Goal: Obtain resource: Obtain resource

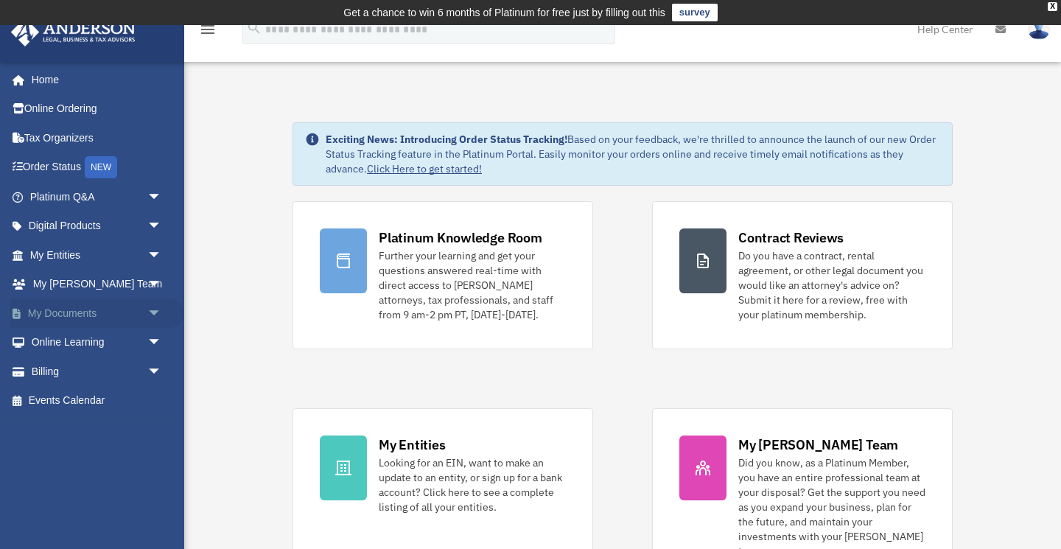
click at [85, 314] on link "My Documents arrow_drop_down" at bounding box center [97, 312] width 174 height 29
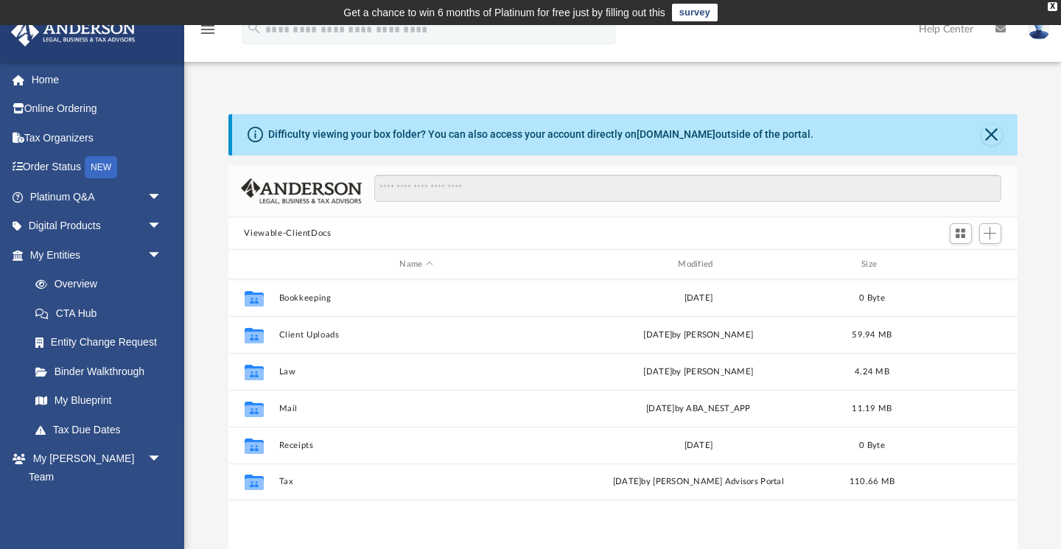
scroll to position [335, 789]
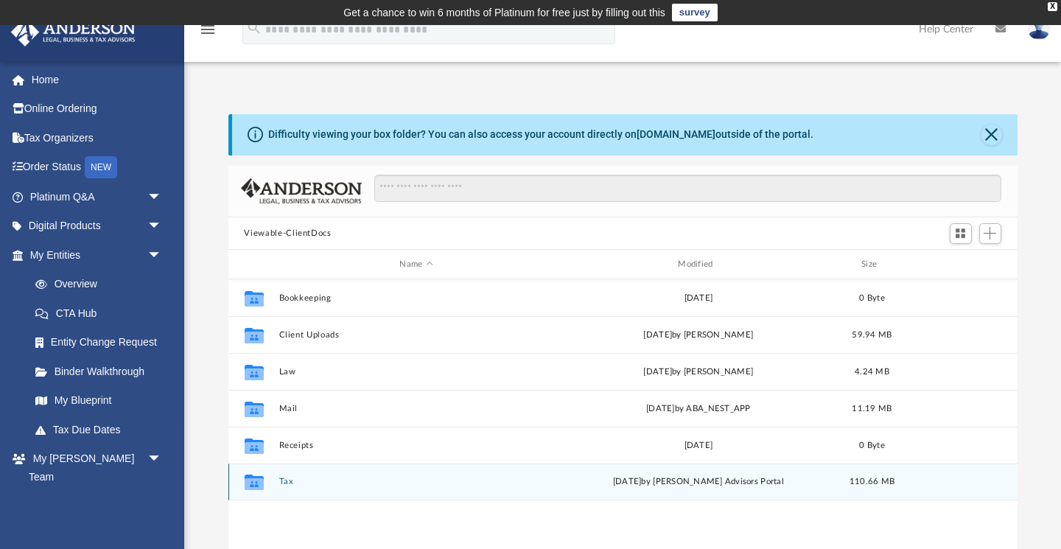
click at [284, 483] on button "Tax" at bounding box center [416, 482] width 276 height 10
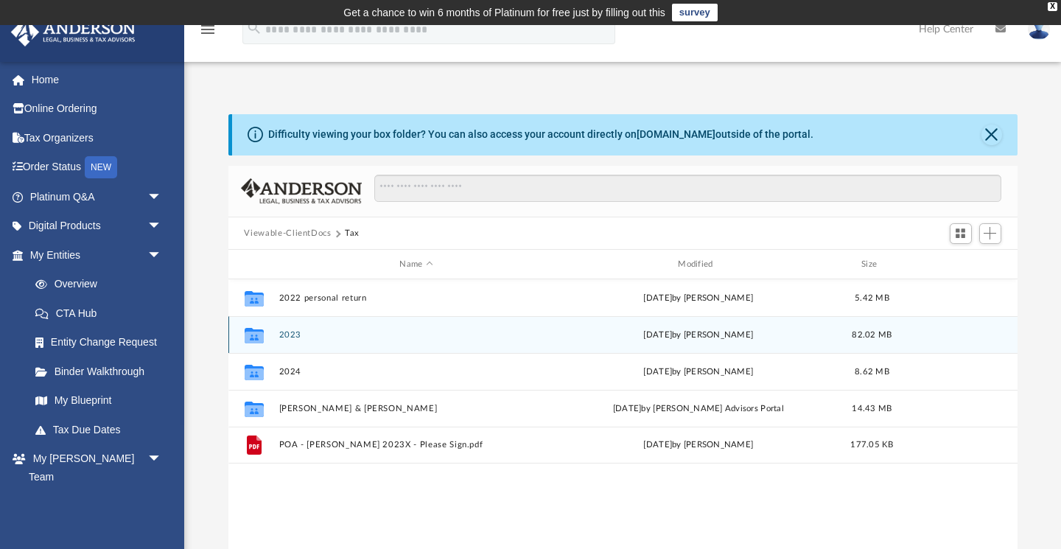
click at [290, 336] on button "2023" at bounding box center [416, 335] width 276 height 10
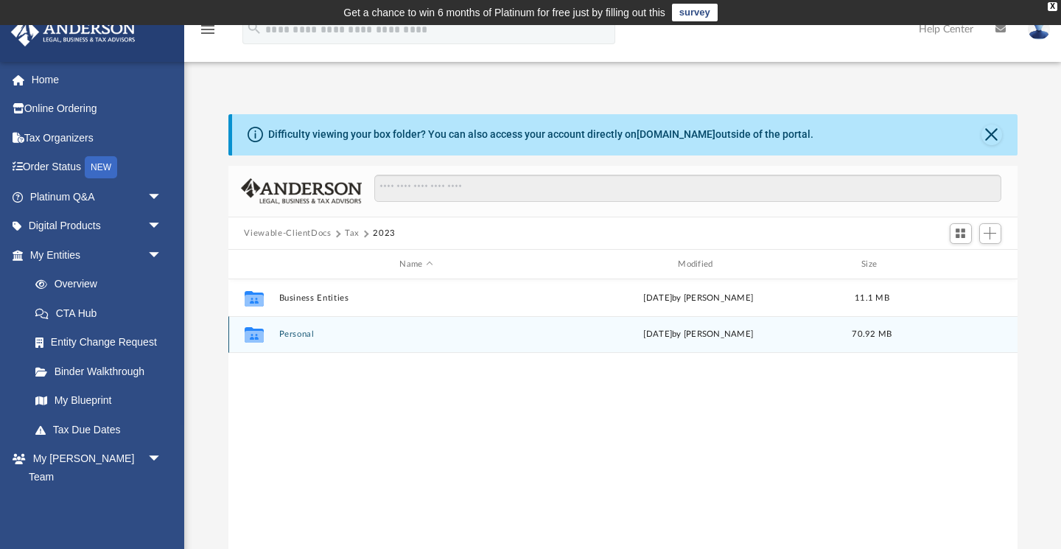
click at [297, 335] on button "Personal" at bounding box center [416, 335] width 276 height 10
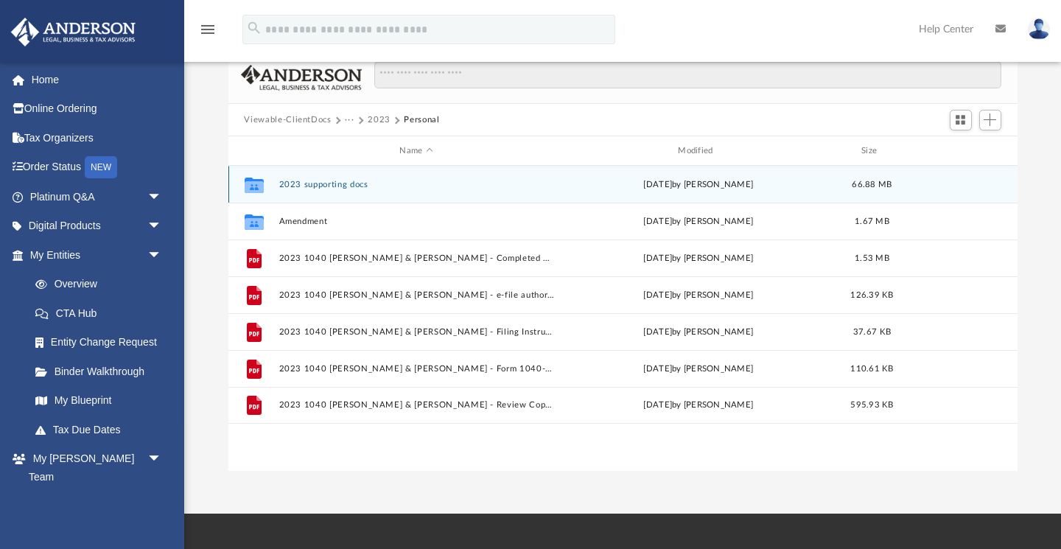
scroll to position [120, 0]
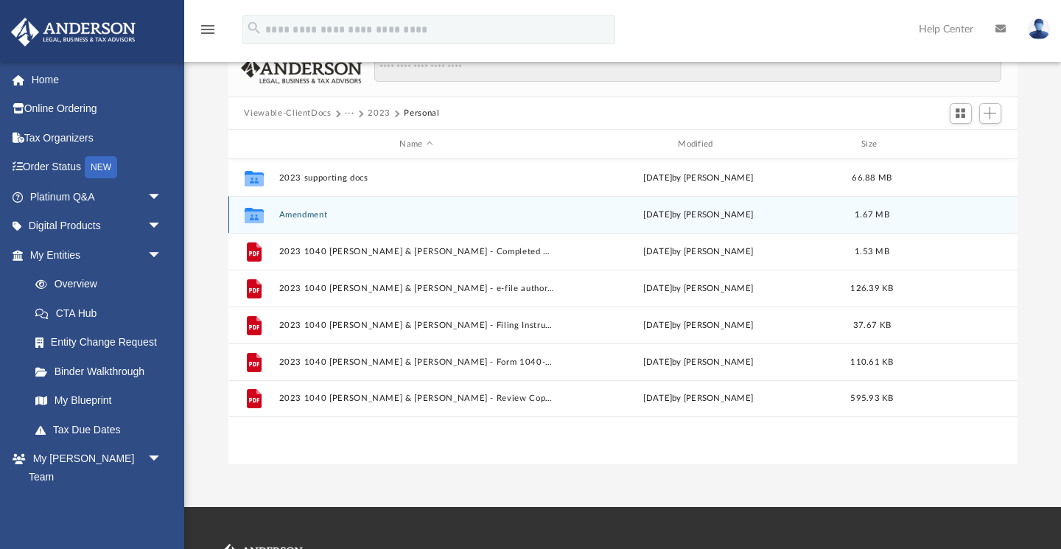
click at [316, 215] on button "Amendment" at bounding box center [416, 215] width 276 height 10
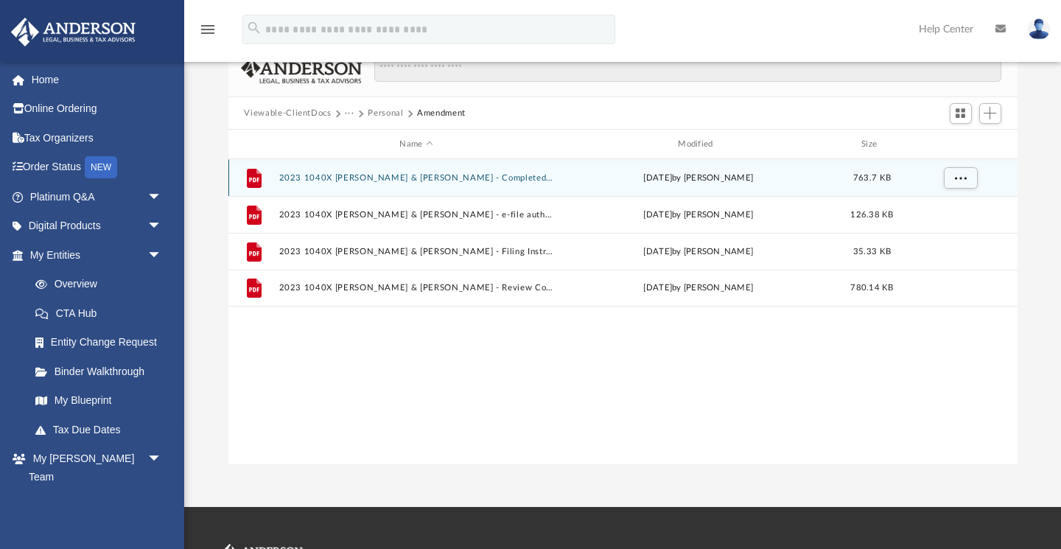
click at [391, 180] on button "2023 1040X [PERSON_NAME] & [PERSON_NAME] - Completed Copy.pdf" at bounding box center [416, 178] width 276 height 10
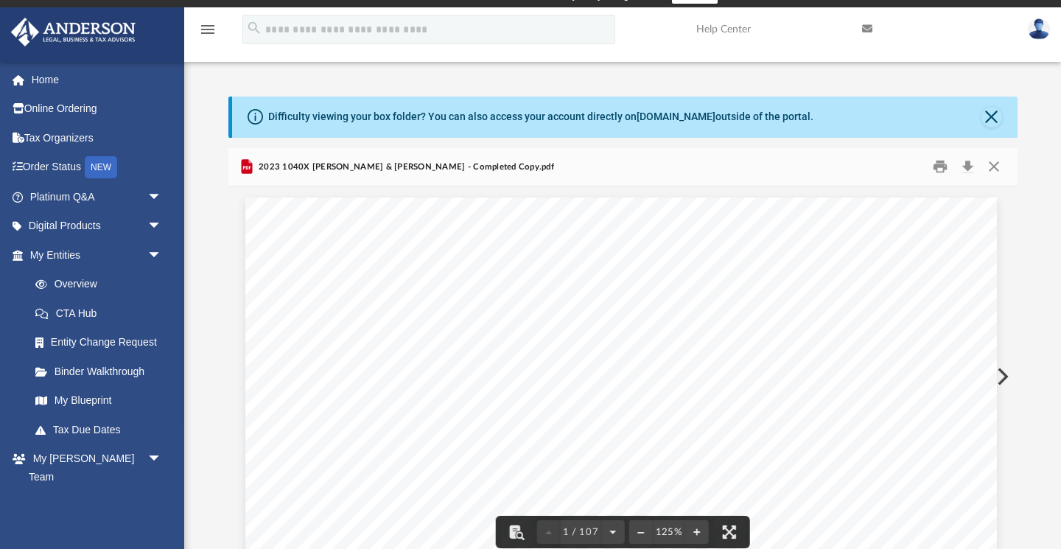
scroll to position [17, 0]
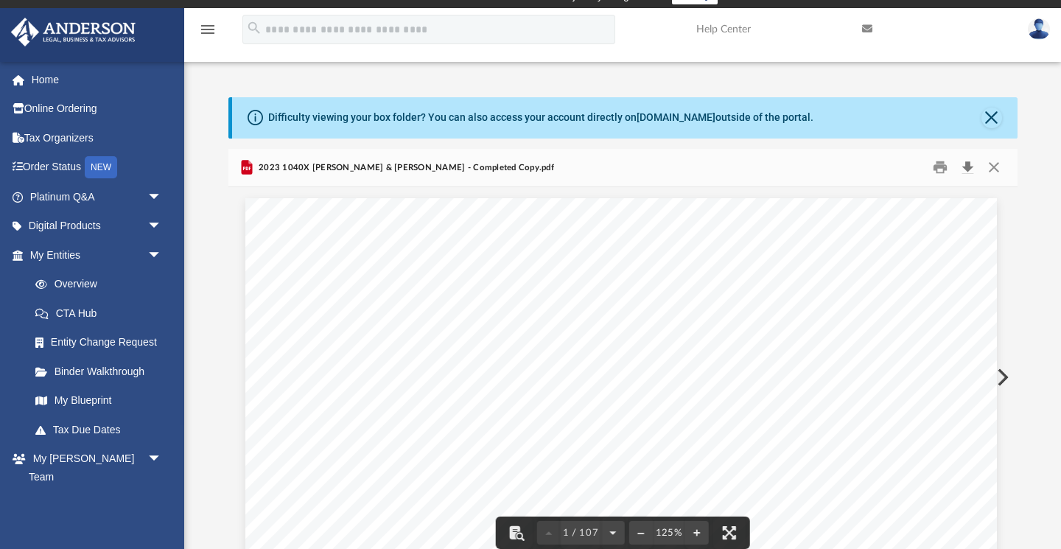
click at [967, 169] on button "Download" at bounding box center [968, 167] width 27 height 23
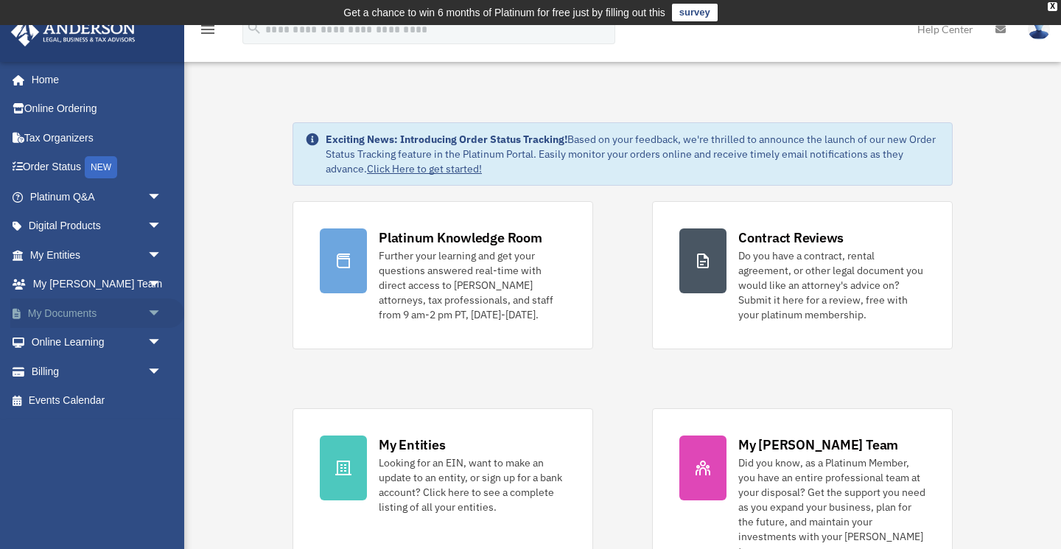
click at [63, 312] on link "My Documents arrow_drop_down" at bounding box center [97, 312] width 174 height 29
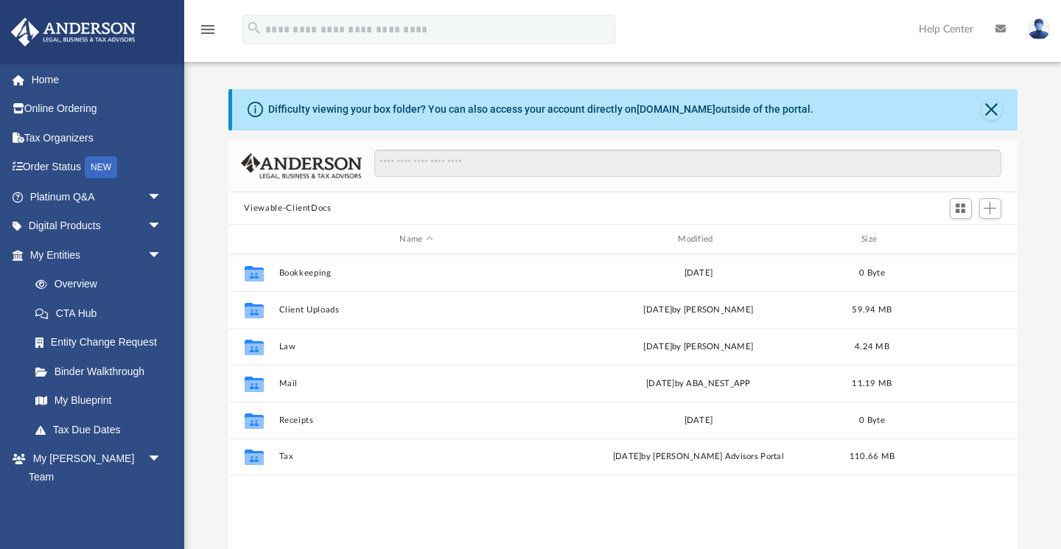
scroll to position [335, 789]
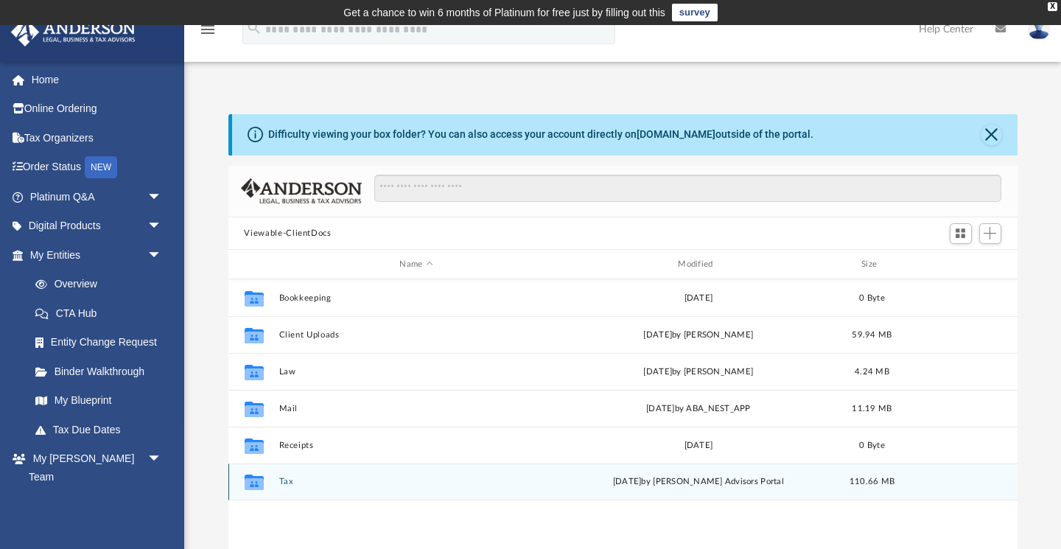
click at [284, 483] on button "Tax" at bounding box center [416, 482] width 276 height 10
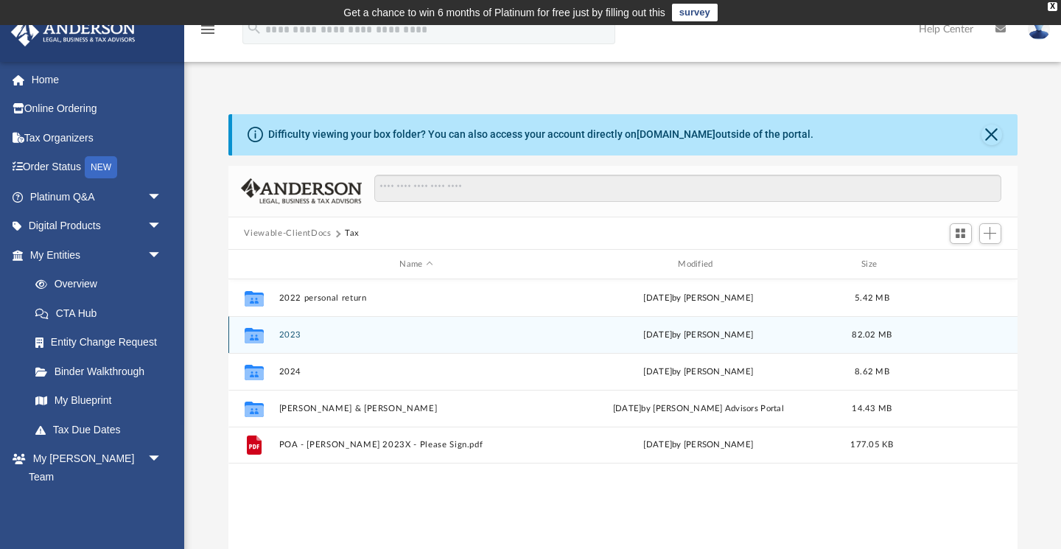
click at [290, 335] on button "2023" at bounding box center [416, 335] width 276 height 10
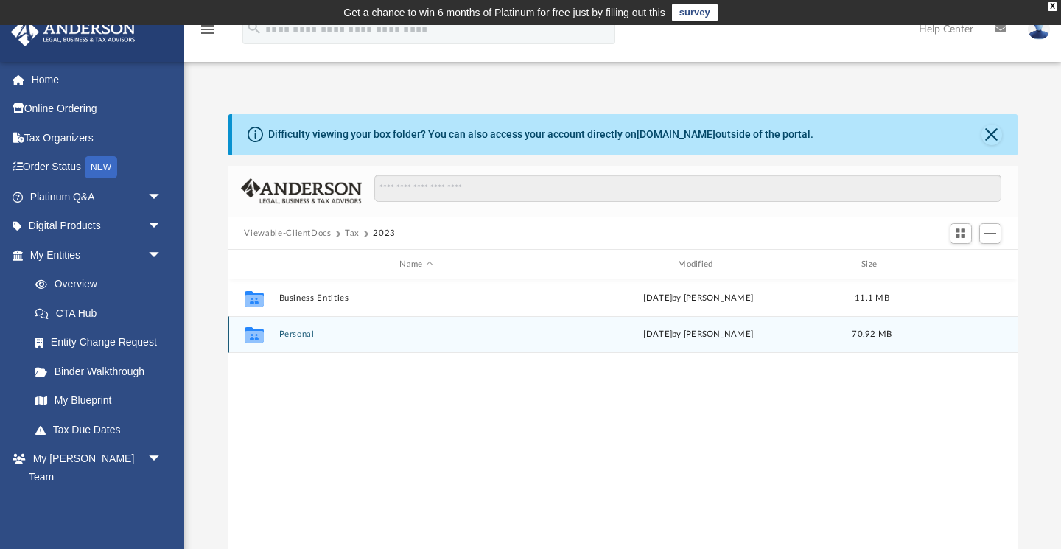
click at [290, 335] on button "Personal" at bounding box center [416, 335] width 276 height 10
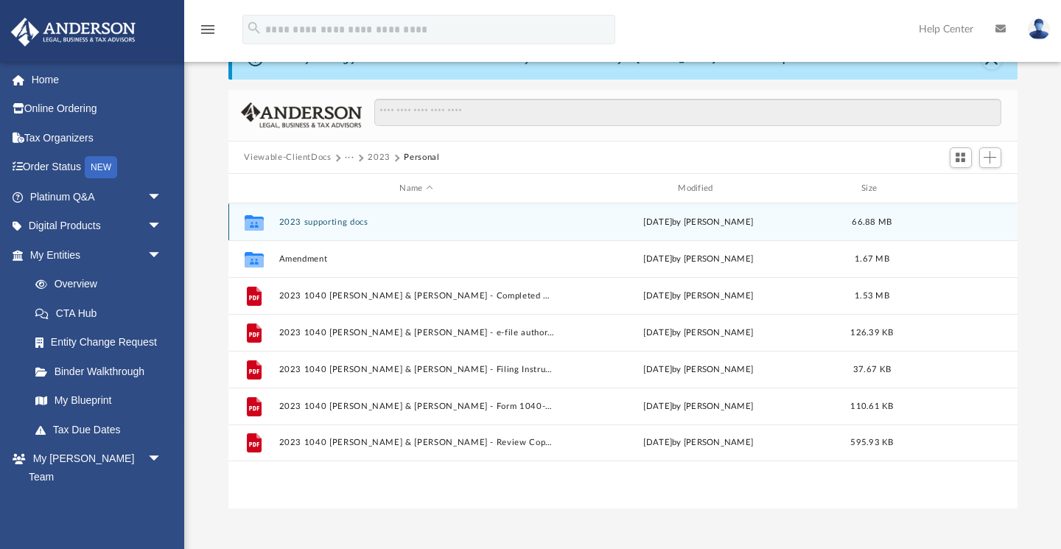
scroll to position [104, 0]
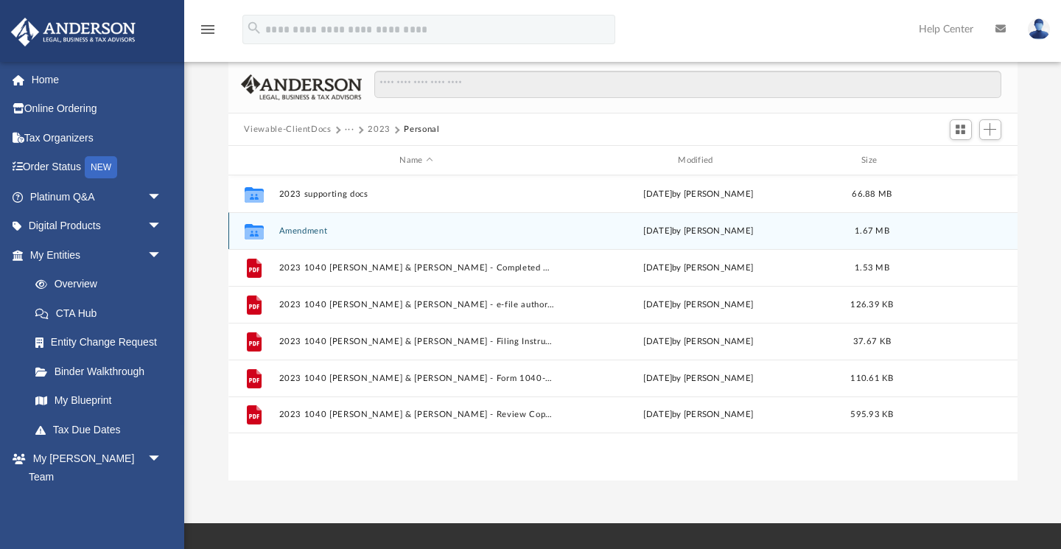
click at [310, 230] on button "Amendment" at bounding box center [416, 231] width 276 height 10
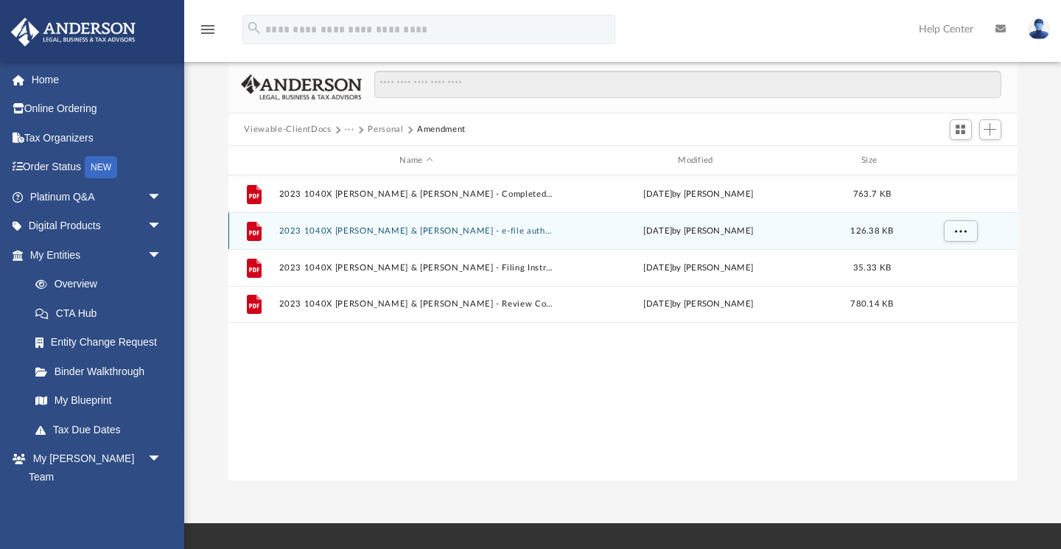
click at [455, 233] on button "2023 1040X [PERSON_NAME] & [PERSON_NAME] - e-file authorization - please sign.p…" at bounding box center [416, 231] width 276 height 10
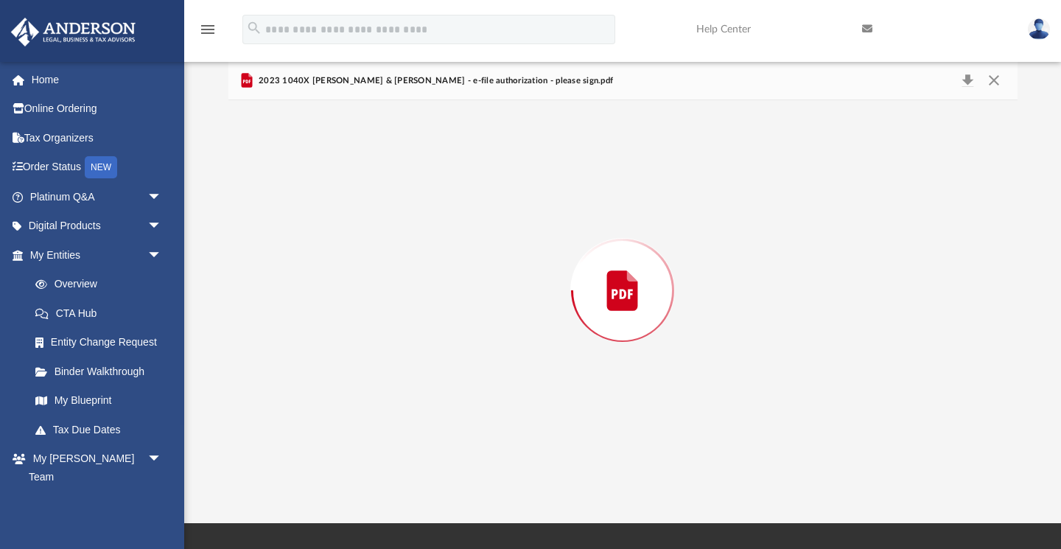
click at [455, 233] on div "Preview" at bounding box center [622, 290] width 789 height 380
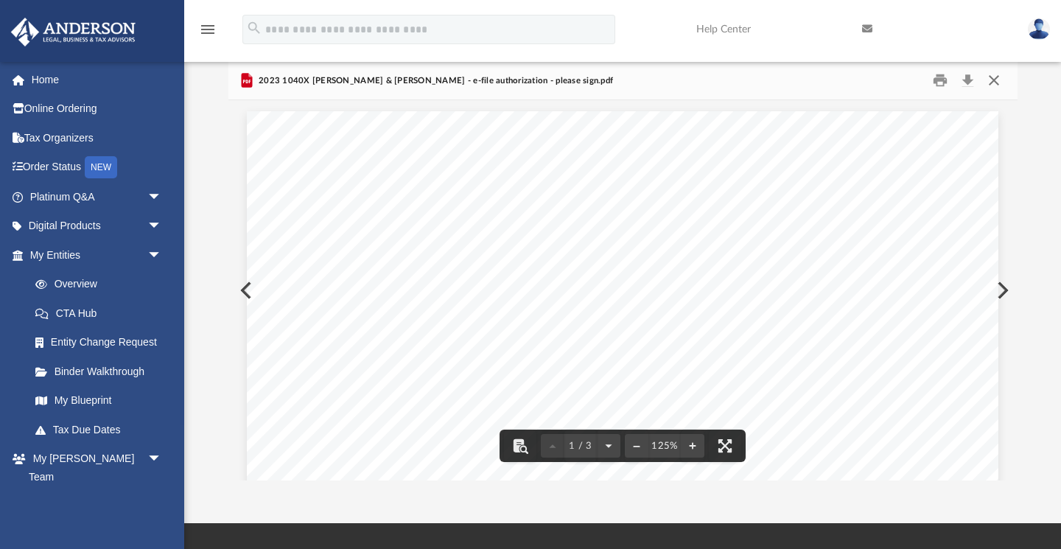
click at [995, 79] on button "Close" at bounding box center [994, 80] width 27 height 23
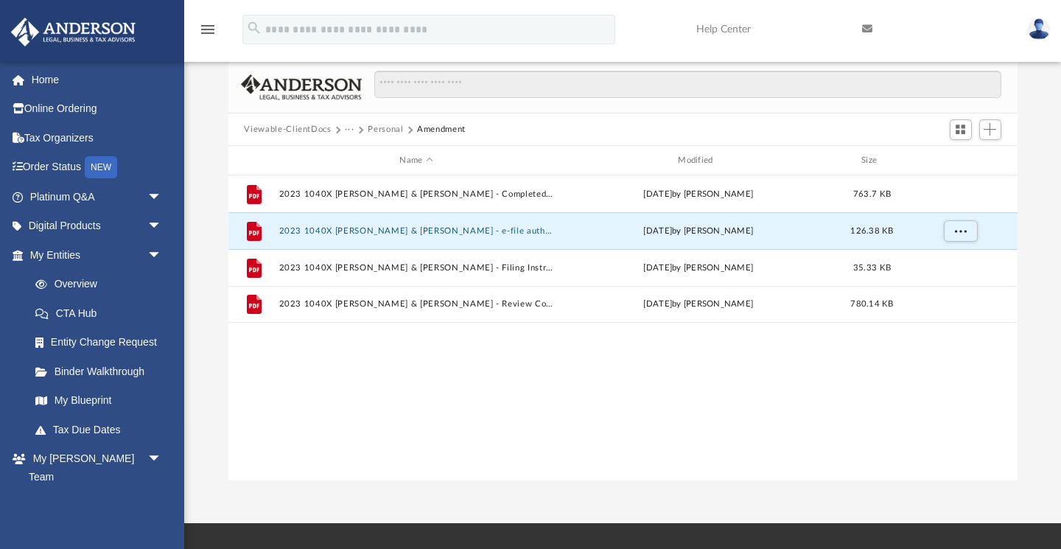
click at [379, 134] on button "Personal" at bounding box center [385, 129] width 35 height 13
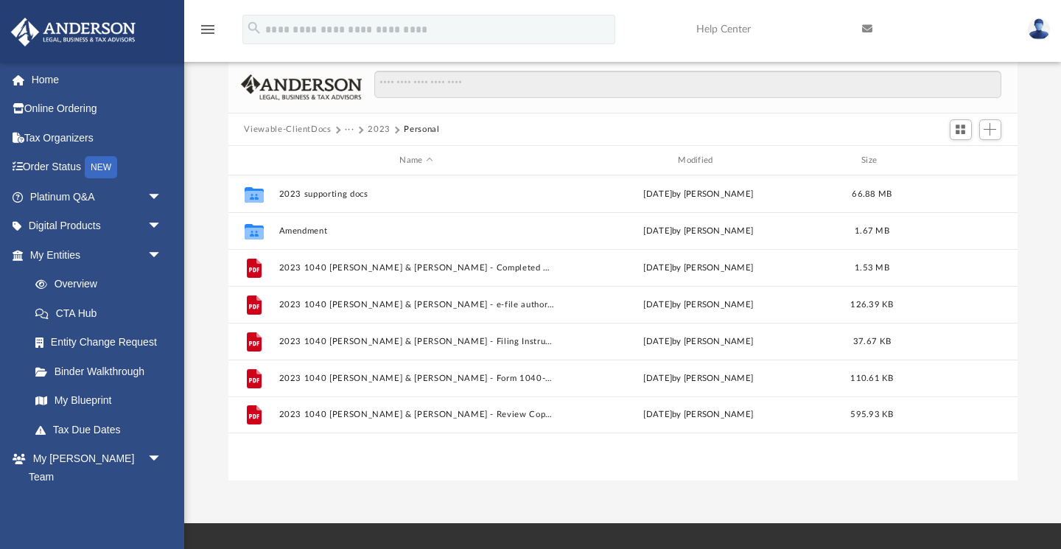
click at [376, 131] on button "2023" at bounding box center [379, 129] width 23 height 13
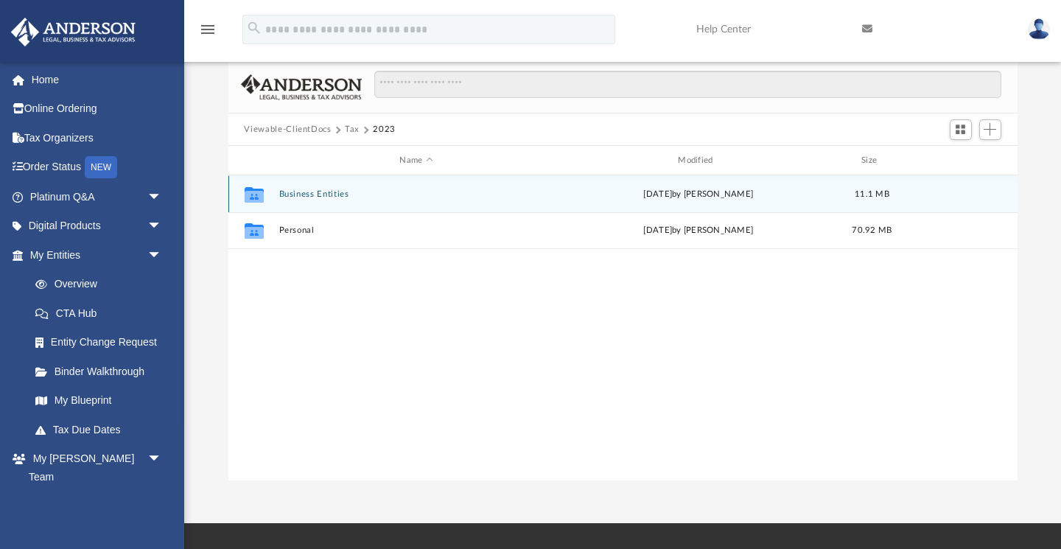
click at [299, 195] on button "Business Entities" at bounding box center [416, 194] width 276 height 10
click at [309, 194] on button "LFOD Enterprises, LLC" at bounding box center [416, 194] width 276 height 10
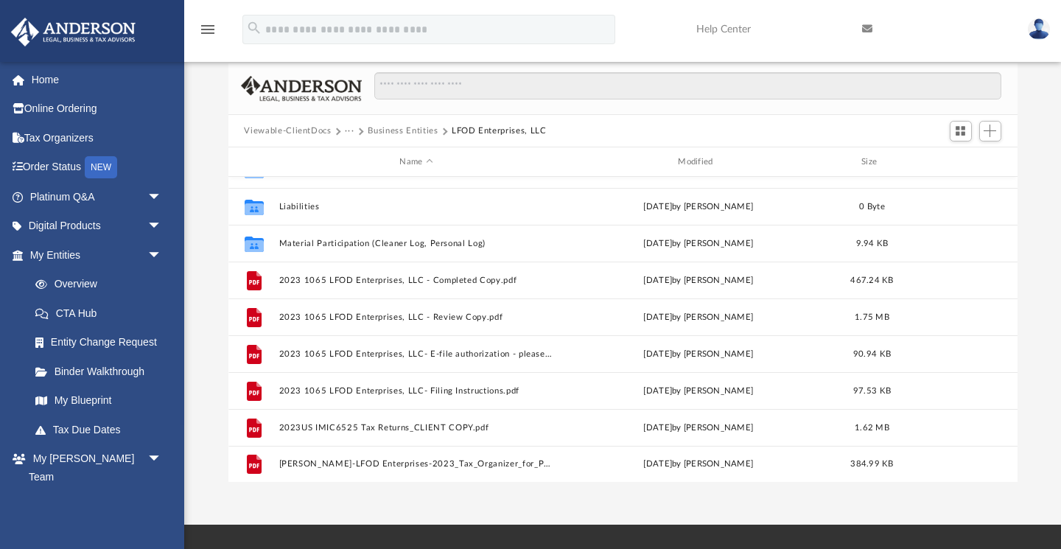
scroll to position [210, 0]
click at [403, 134] on button "Business Entities" at bounding box center [403, 131] width 70 height 13
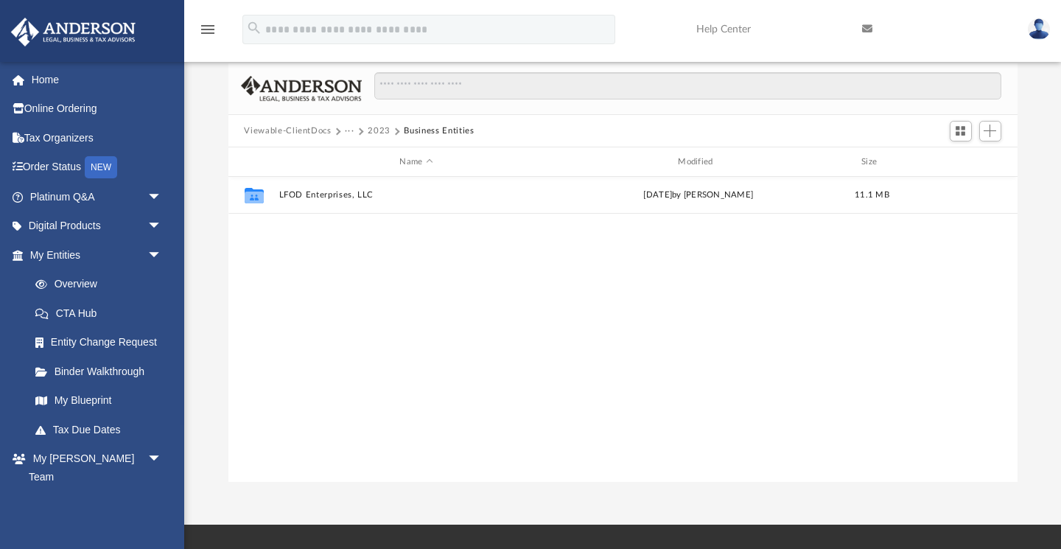
click at [375, 131] on button "2023" at bounding box center [379, 131] width 23 height 13
click at [348, 134] on button "Tax" at bounding box center [352, 131] width 15 height 13
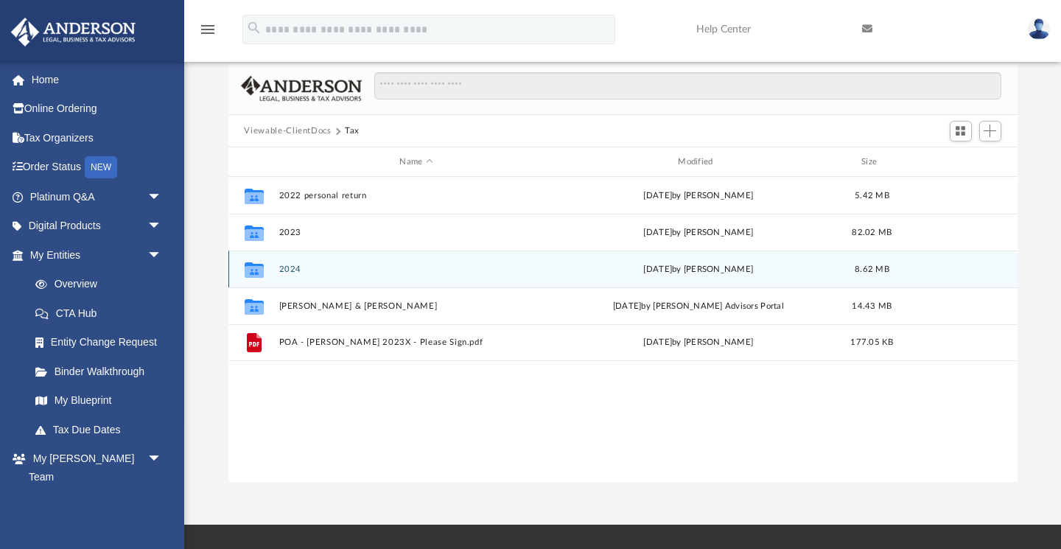
click at [290, 267] on button "2024" at bounding box center [416, 269] width 276 height 10
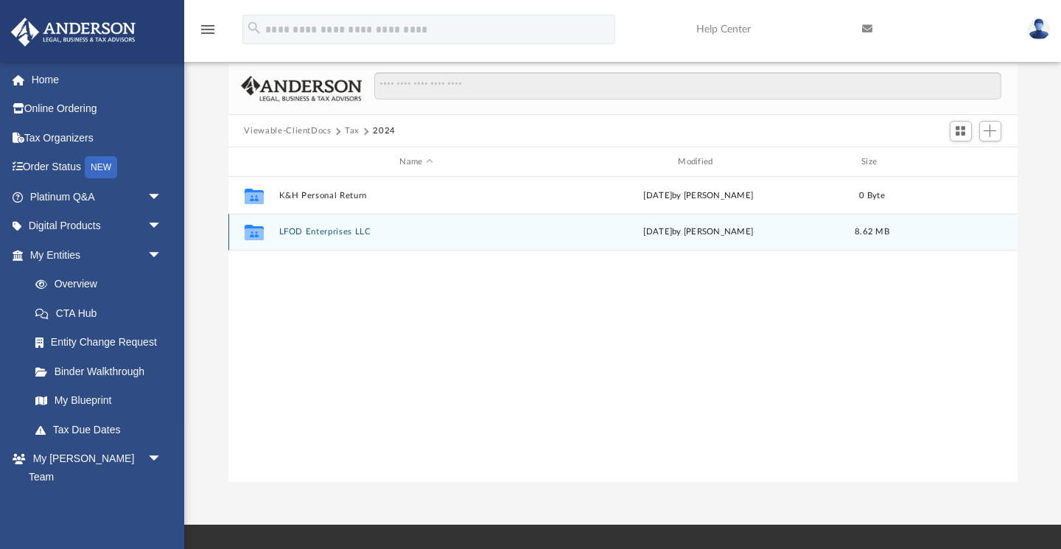
click at [330, 234] on button "LFOD Enterprises LLC" at bounding box center [416, 233] width 276 height 10
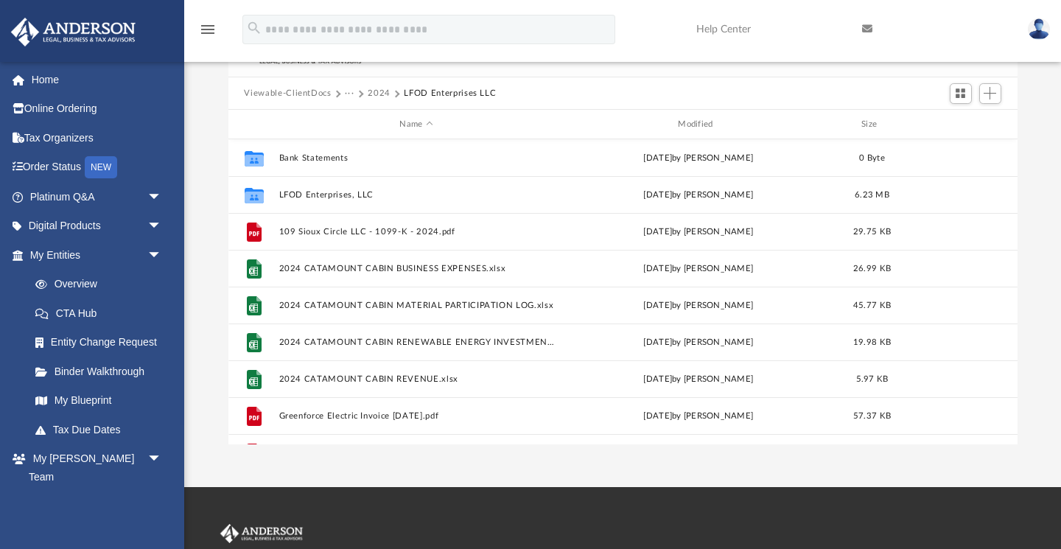
click at [379, 92] on button "2024" at bounding box center [379, 93] width 23 height 13
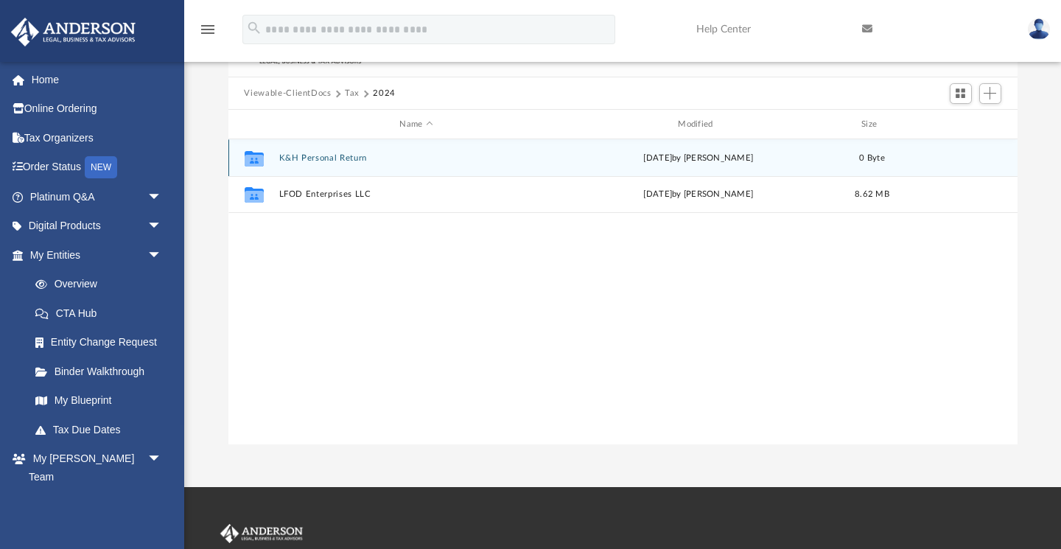
click at [329, 157] on button "K&H Personal Return" at bounding box center [416, 158] width 276 height 10
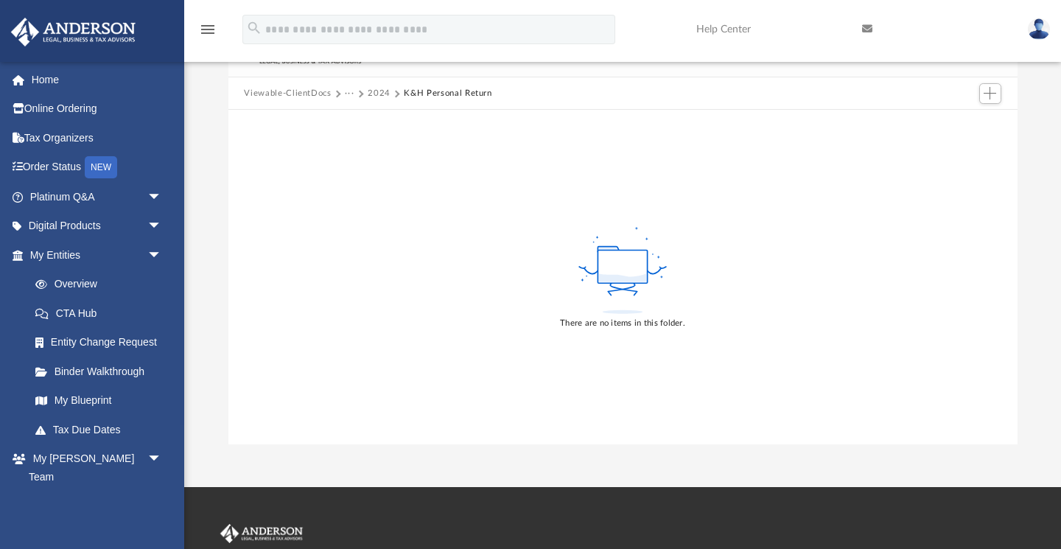
click at [377, 94] on button "2024" at bounding box center [379, 93] width 23 height 13
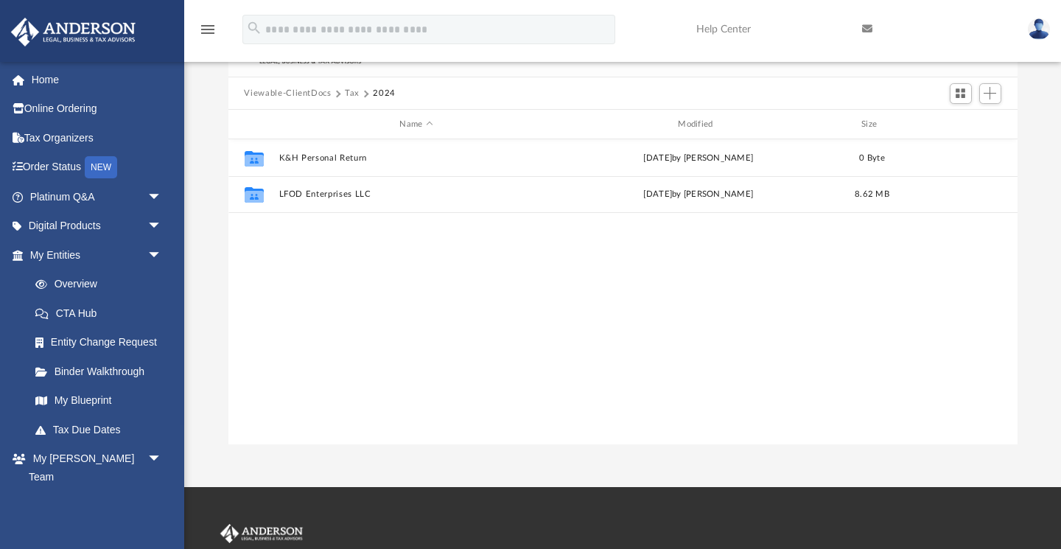
scroll to position [335, 789]
click at [349, 97] on button "Tax" at bounding box center [352, 93] width 15 height 13
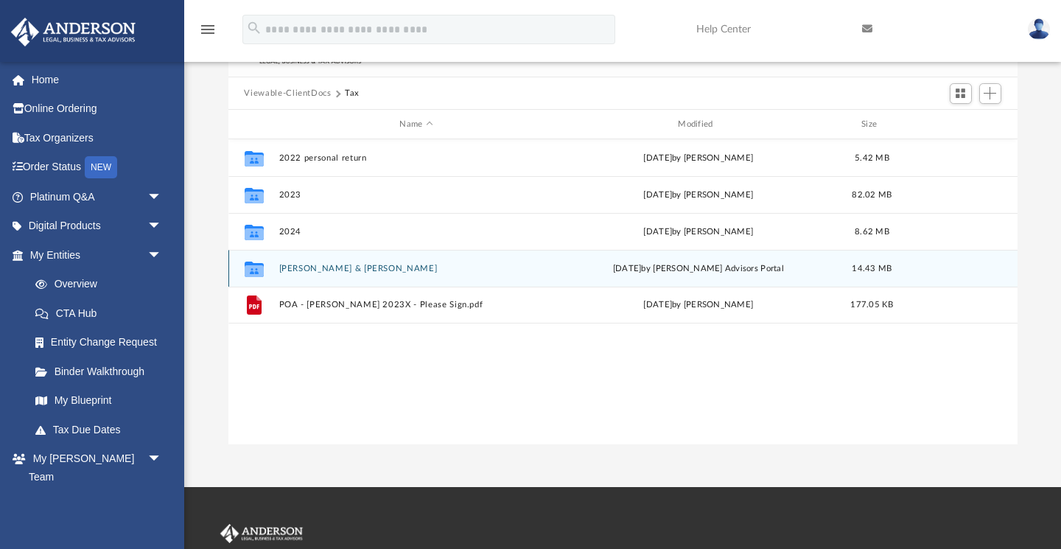
click at [305, 270] on button "[PERSON_NAME] & [PERSON_NAME]" at bounding box center [416, 269] width 276 height 10
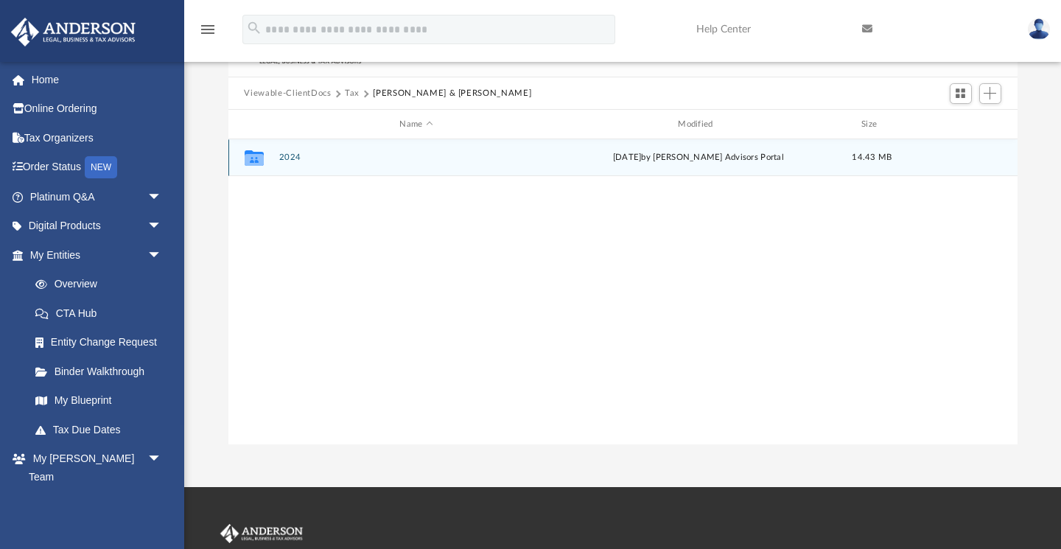
click at [288, 157] on button "2024" at bounding box center [416, 158] width 276 height 10
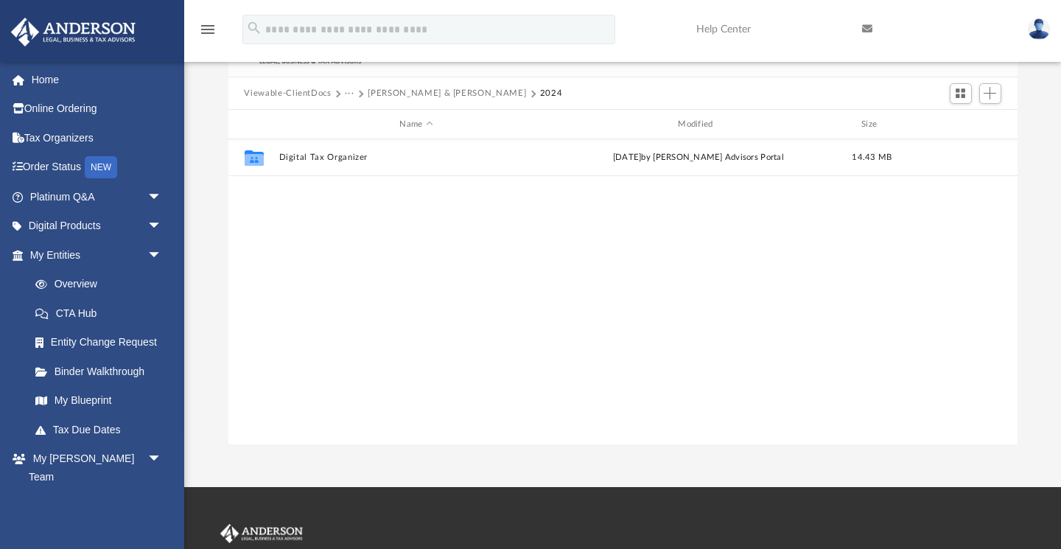
click at [350, 92] on button "···" at bounding box center [350, 93] width 10 height 13
click at [360, 122] on li "Tax" at bounding box center [360, 118] width 14 height 15
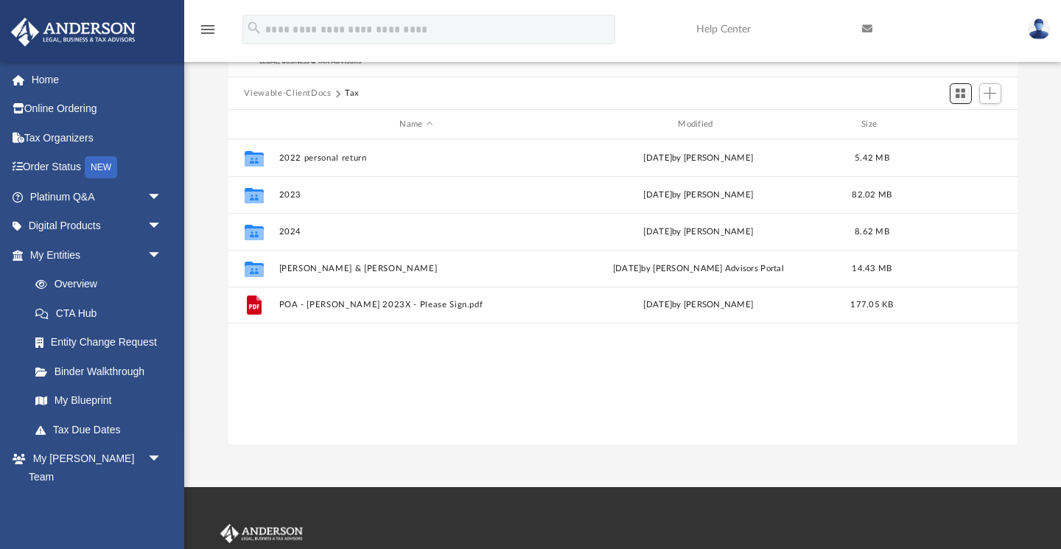
click at [956, 94] on span "Switch to Grid View" at bounding box center [960, 93] width 13 height 13
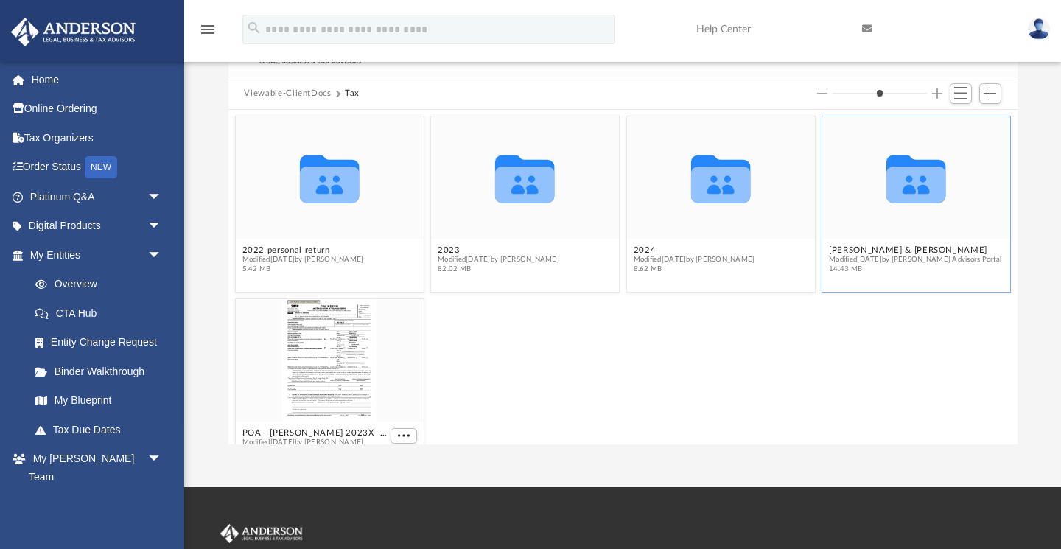
drag, startPoint x: 925, startPoint y: 179, endPoint x: 926, endPoint y: 214, distance: 35.4
click at [926, 214] on div "Collaborated Folder" at bounding box center [916, 178] width 188 height 122
click at [894, 252] on button "[PERSON_NAME] & [PERSON_NAME]" at bounding box center [915, 250] width 172 height 10
